Goal: Task Accomplishment & Management: Complete application form

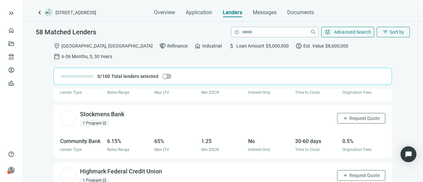
scroll to position [529, 0]
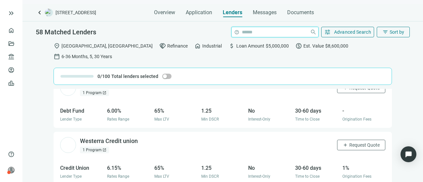
click at [282, 31] on input "search" at bounding box center [274, 32] width 65 height 10
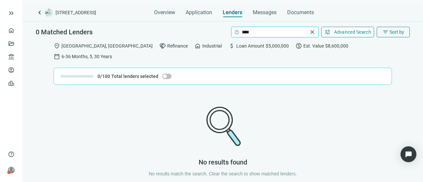
type input "****"
click at [349, 34] on span "Advanced Search" at bounding box center [352, 31] width 37 height 5
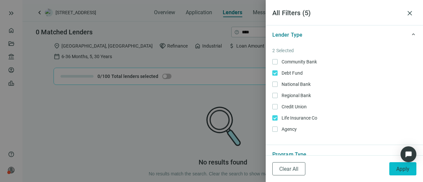
click at [394, 166] on button "Apply" at bounding box center [403, 168] width 27 height 13
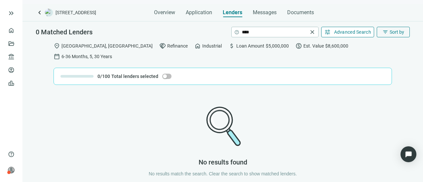
click at [353, 33] on span "Advanced Search" at bounding box center [352, 31] width 37 height 5
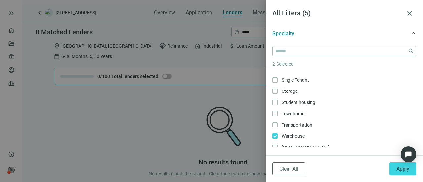
scroll to position [265, 0]
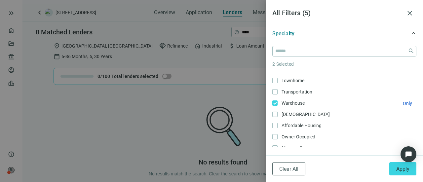
click at [279, 101] on span "Warehouse Only" at bounding box center [293, 103] width 30 height 7
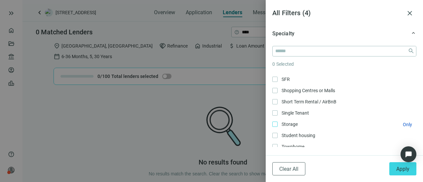
scroll to position [232, 0]
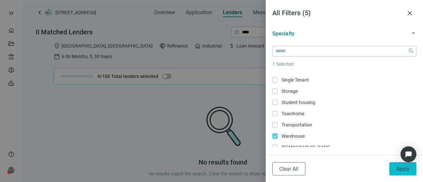
click at [398, 170] on span "Apply" at bounding box center [403, 169] width 13 height 6
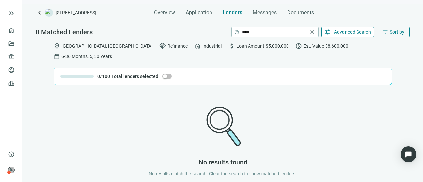
click at [353, 33] on span "Advanced Search" at bounding box center [352, 31] width 37 height 5
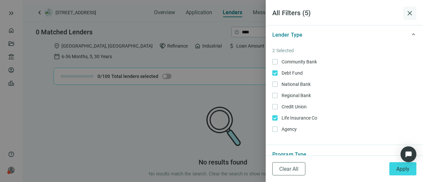
click at [411, 14] on span "close" at bounding box center [410, 13] width 8 height 8
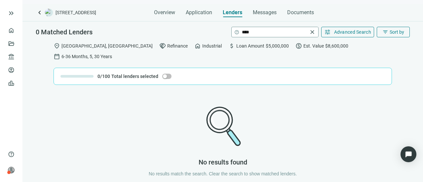
click at [313, 30] on span "close" at bounding box center [312, 32] width 7 height 7
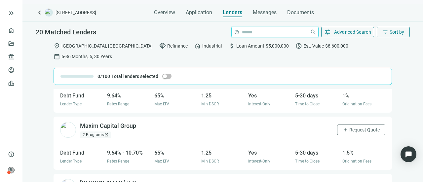
scroll to position [397, 0]
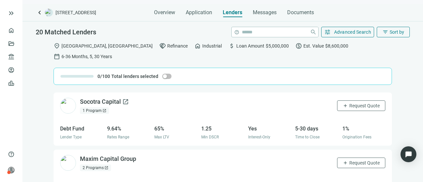
click at [106, 98] on div "Socotra Capital open_in_new" at bounding box center [104, 102] width 49 height 8
click at [198, 15] on span "Application" at bounding box center [199, 12] width 26 height 7
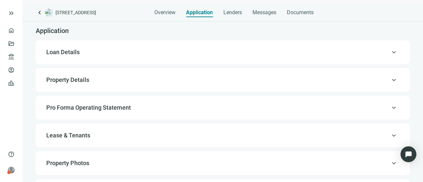
click at [101, 53] on span "Loan Details" at bounding box center [222, 52] width 352 height 8
type input "**********"
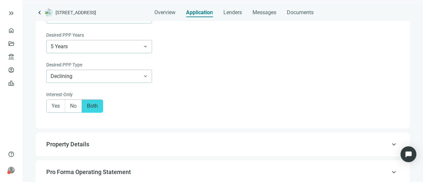
scroll to position [581, 0]
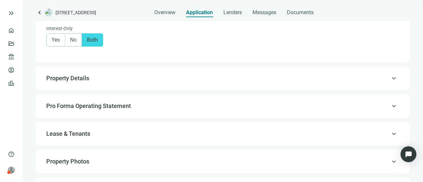
click at [259, 84] on div "keyboard_arrow_up Property Details" at bounding box center [222, 78] width 361 height 16
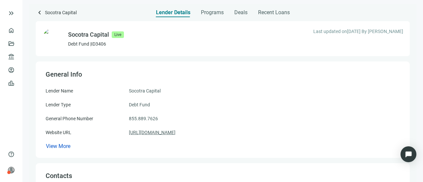
click at [172, 131] on link "[URL][DOMAIN_NAME]" at bounding box center [152, 132] width 47 height 7
click at [38, 12] on span "keyboard_arrow_left" at bounding box center [40, 13] width 8 height 8
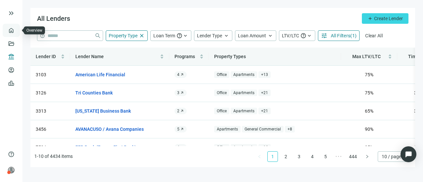
click at [17, 29] on link "Overview" at bounding box center [27, 30] width 20 height 5
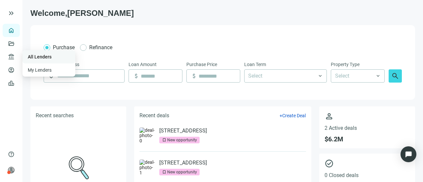
click at [30, 57] on link "All Lenders" at bounding box center [40, 56] width 24 height 5
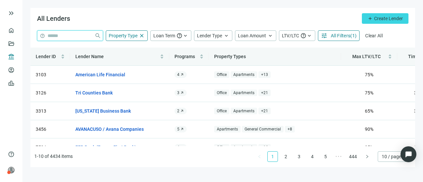
click at [66, 38] on input "search" at bounding box center [70, 36] width 44 height 10
type input "****"
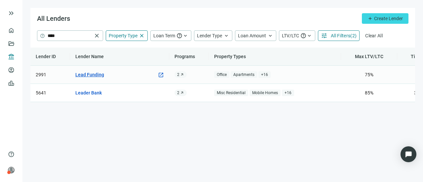
click at [87, 75] on link "Lead Funding" at bounding box center [89, 74] width 29 height 7
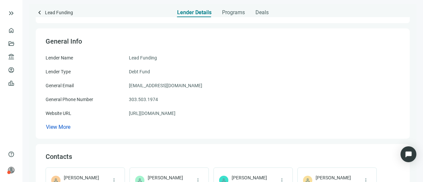
scroll to position [66, 0]
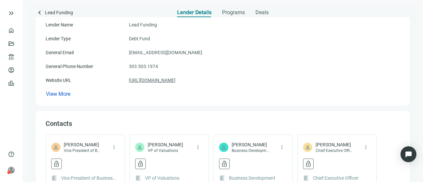
click at [157, 79] on link "https://leadfunding.com" at bounding box center [152, 80] width 47 height 7
